Goal: Task Accomplishment & Management: Manage account settings

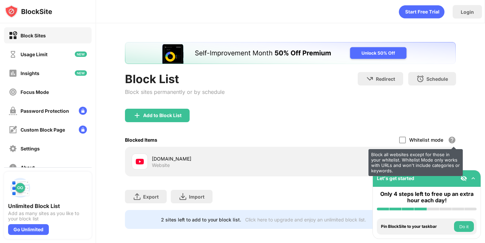
click at [441, 161] on div "Block all websites except for those in your whitelist. Whitelist Mode only work…" at bounding box center [416, 162] width 94 height 27
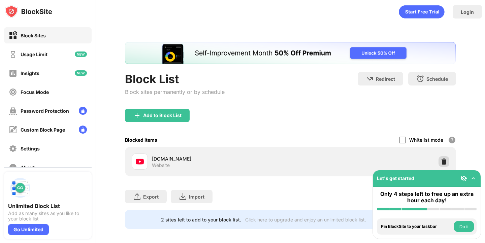
click at [448, 159] on div at bounding box center [444, 161] width 11 height 11
